Goal: Transaction & Acquisition: Purchase product/service

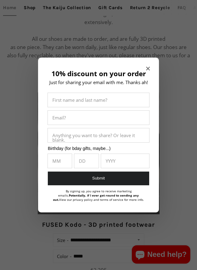
scroll to position [426, 0]
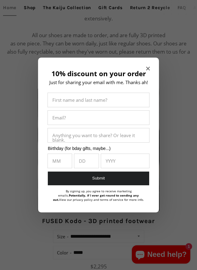
click at [146, 68] on icon "Close modal" at bounding box center [148, 69] width 4 height 4
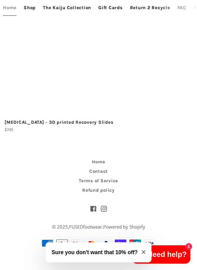
scroll to position [3927, 0]
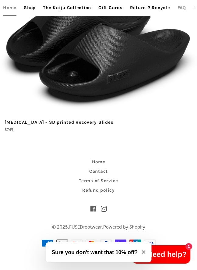
click at [144, 253] on icon "Close modal" at bounding box center [144, 252] width 4 height 4
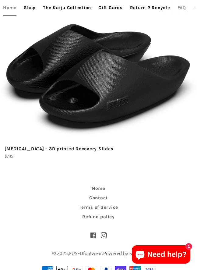
scroll to position [3817, 0]
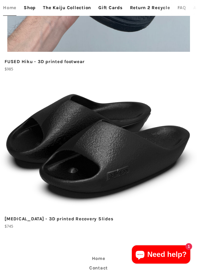
click at [113, 195] on img at bounding box center [98, 146] width 197 height 125
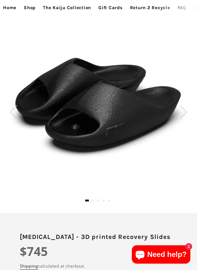
scroll to position [50, 0]
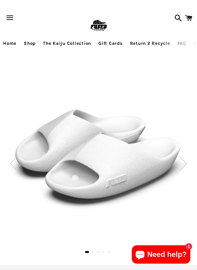
click at [113, 163] on img at bounding box center [98, 156] width 177 height 112
drag, startPoint x: 99, startPoint y: 152, endPoint x: -117, endPoint y: 168, distance: 216.7
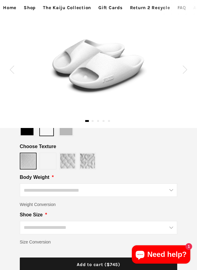
scroll to position [104, 0]
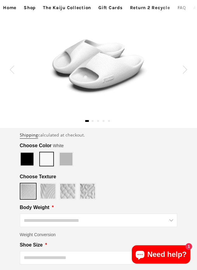
drag, startPoint x: 107, startPoint y: 86, endPoint x: 105, endPoint y: 93, distance: 7.3
click at [105, 93] on img at bounding box center [98, 65] width 99 height 62
drag, startPoint x: 110, startPoint y: 78, endPoint x: 126, endPoint y: 69, distance: 18.5
click at [111, 78] on img at bounding box center [98, 65] width 99 height 62
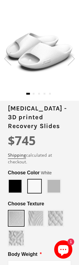
scroll to position [65, 0]
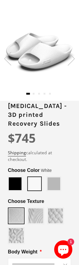
click at [51, 177] on span at bounding box center [54, 183] width 13 height 13
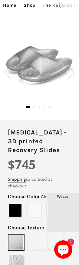
scroll to position [61, 0]
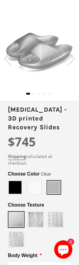
click at [37, 181] on span at bounding box center [34, 187] width 13 height 13
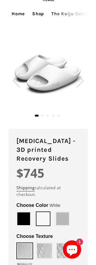
scroll to position [30, 0]
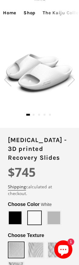
click at [20, 212] on span at bounding box center [15, 218] width 13 height 13
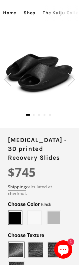
type input "*****"
click at [55, 212] on span at bounding box center [54, 218] width 13 height 13
